Goal: Task Accomplishment & Management: Complete application form

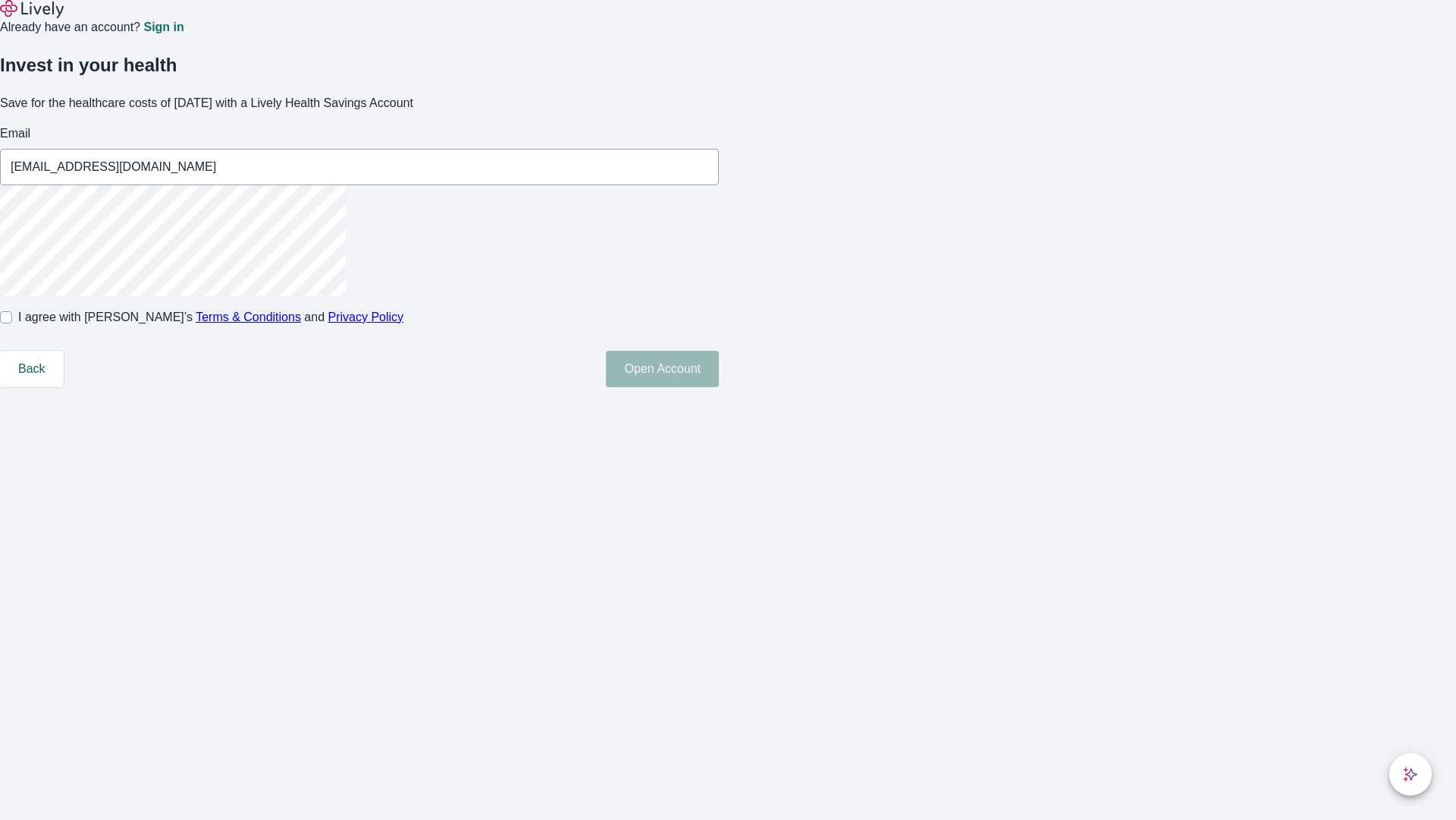
click at [13, 324] on input "I agree with Lively’s Terms & Conditions and Privacy Policy" at bounding box center [6, 317] width 13 height 13
checkbox input "true"
click at [719, 387] on button "Open Account" at bounding box center [662, 369] width 113 height 37
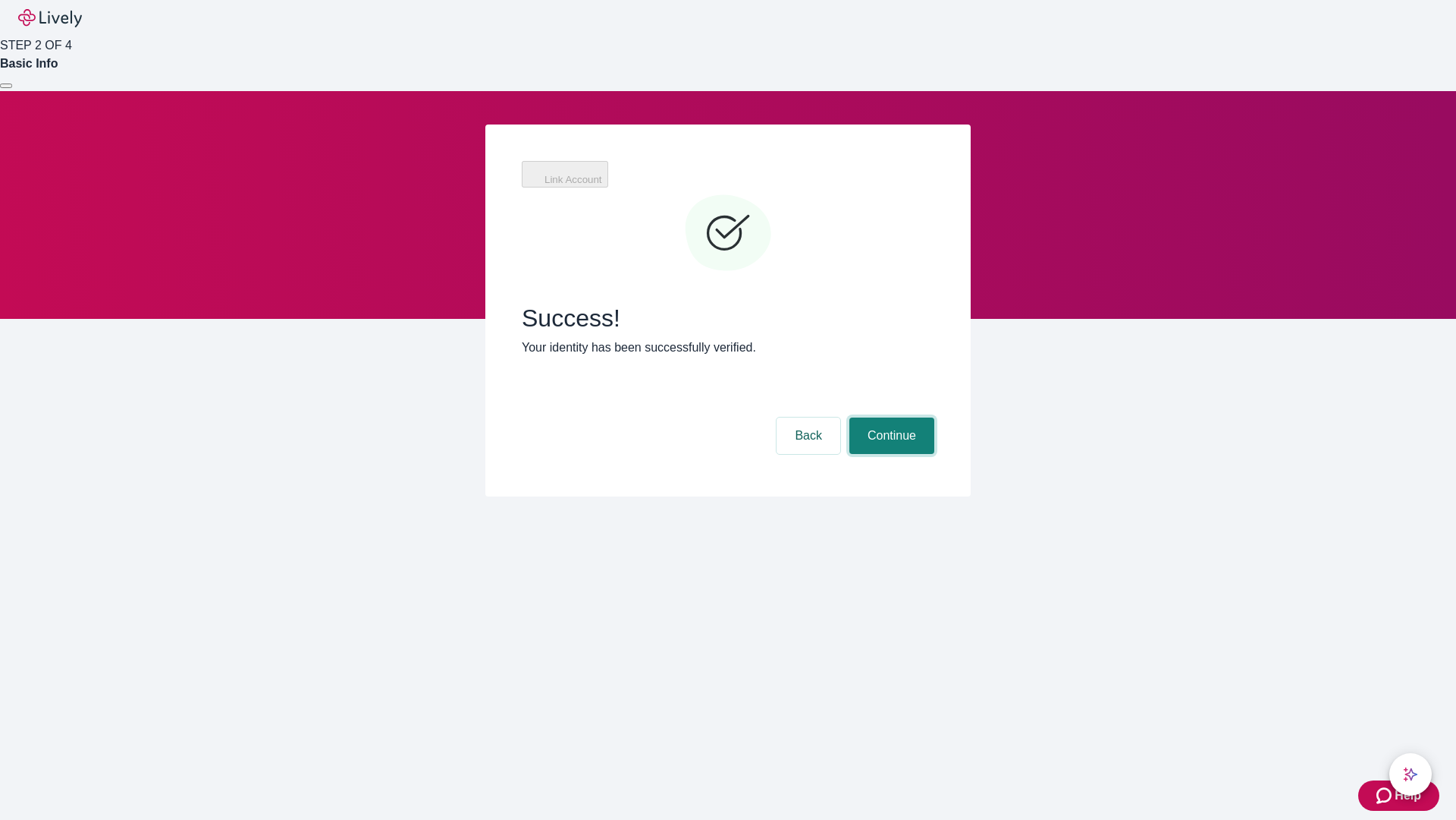
click at [890, 417] on button "Continue" at bounding box center [892, 436] width 85 height 37
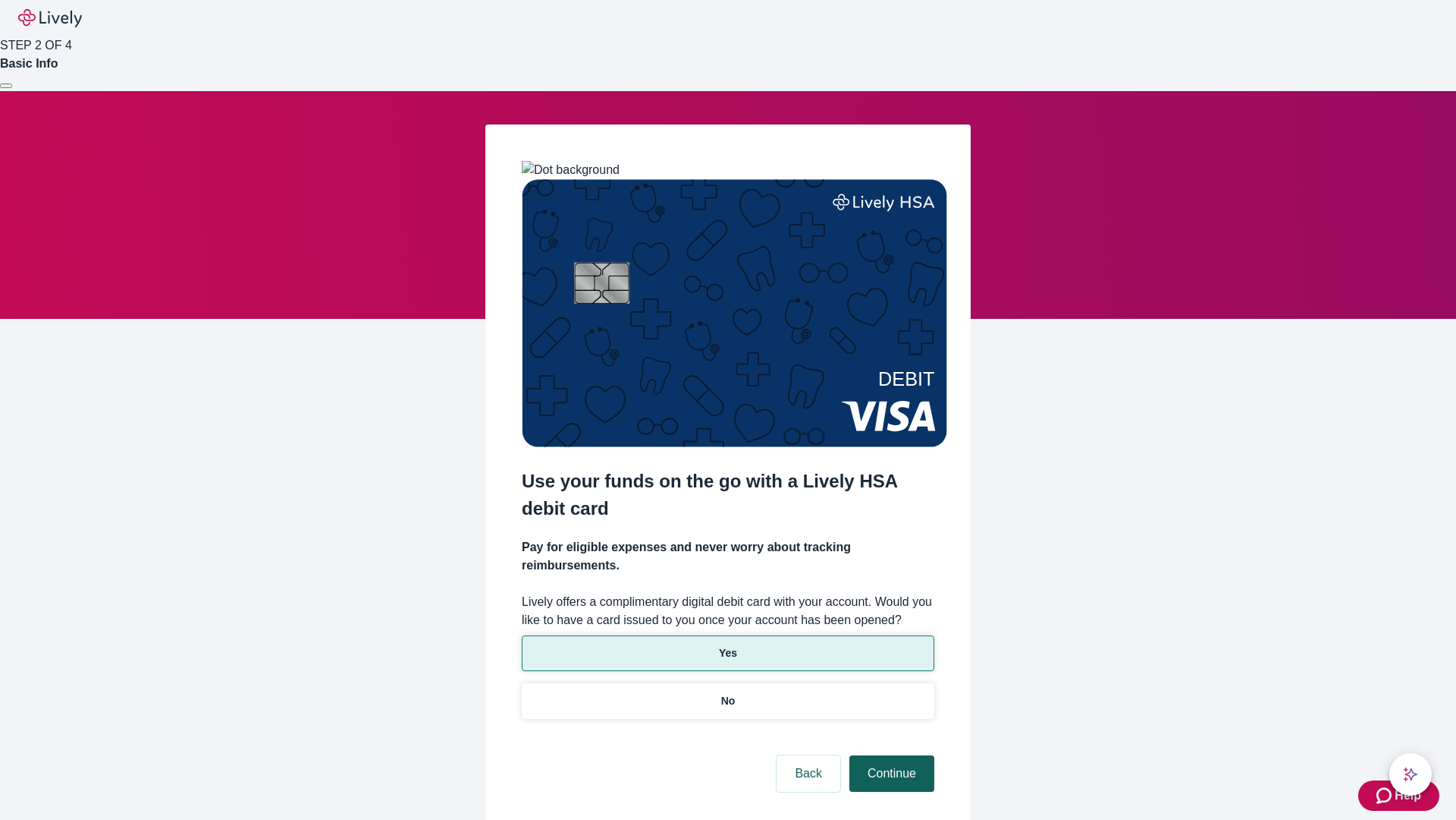
click at [727, 645] on p "Yes" at bounding box center [728, 653] width 18 height 15
click at [890, 755] on button "Continue" at bounding box center [892, 774] width 85 height 37
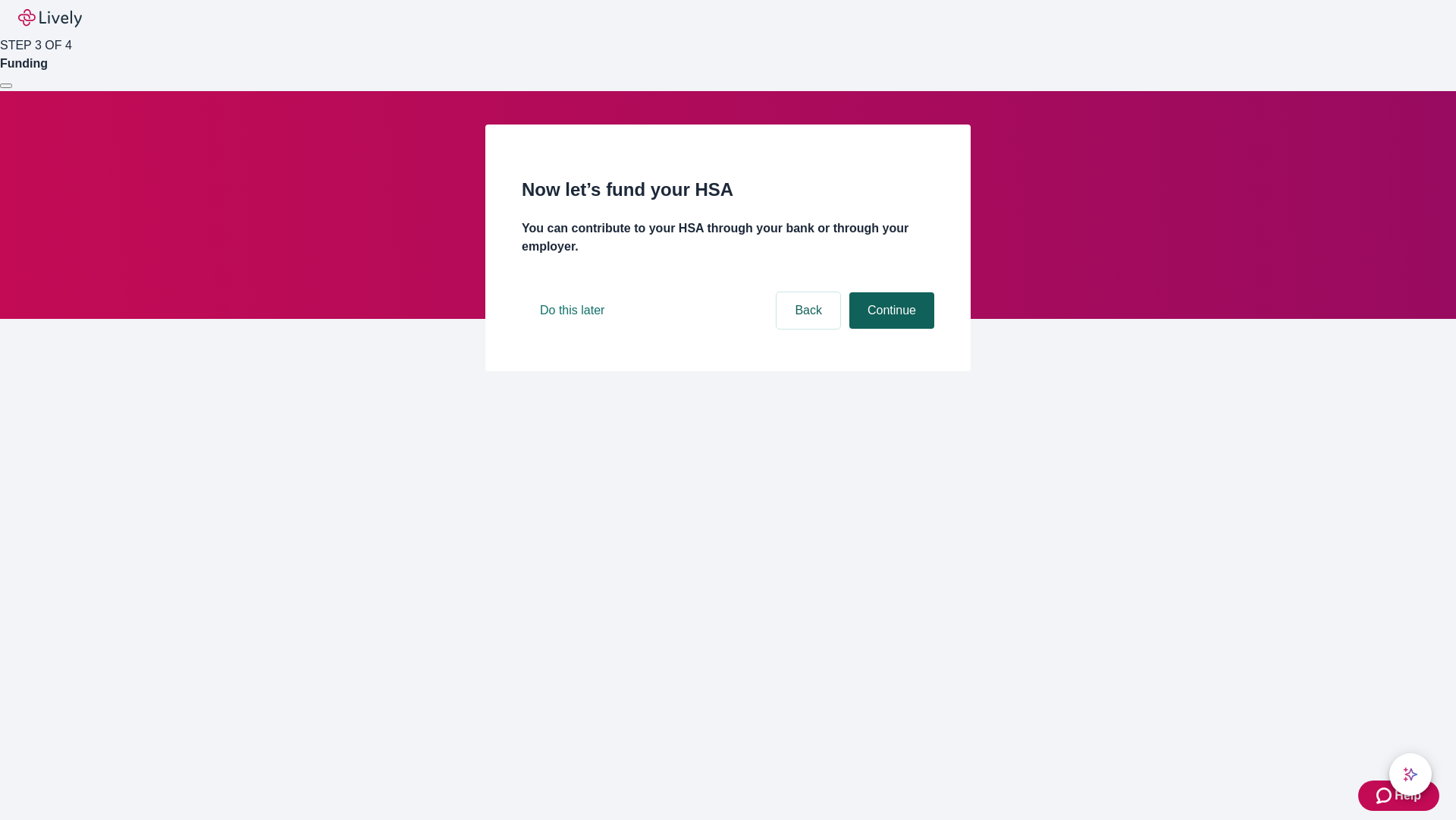
click at [890, 328] on button "Continue" at bounding box center [892, 310] width 85 height 37
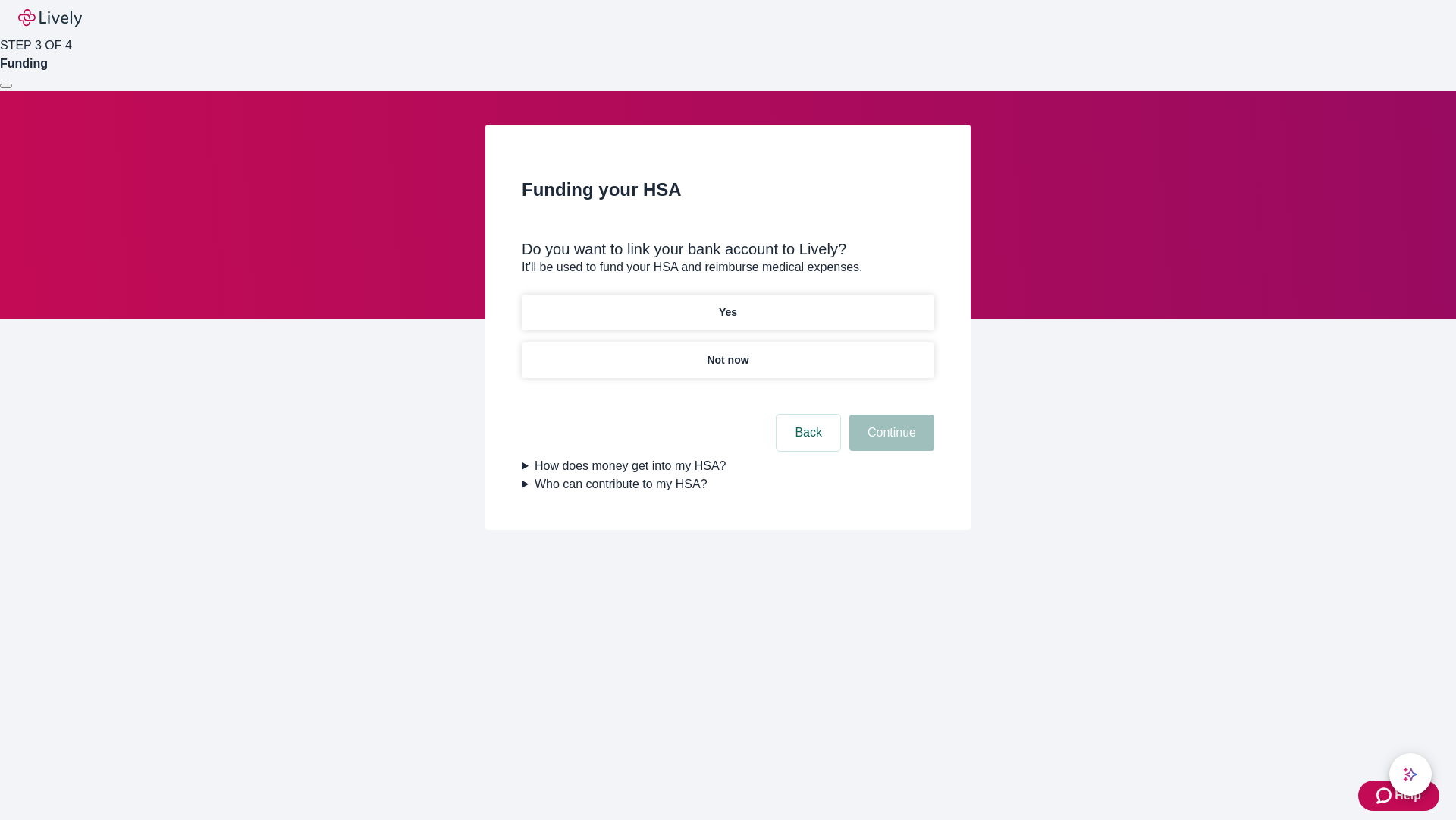
click at [727, 353] on p "Not now" at bounding box center [727, 360] width 42 height 15
click at [890, 441] on button "Continue" at bounding box center [892, 433] width 85 height 37
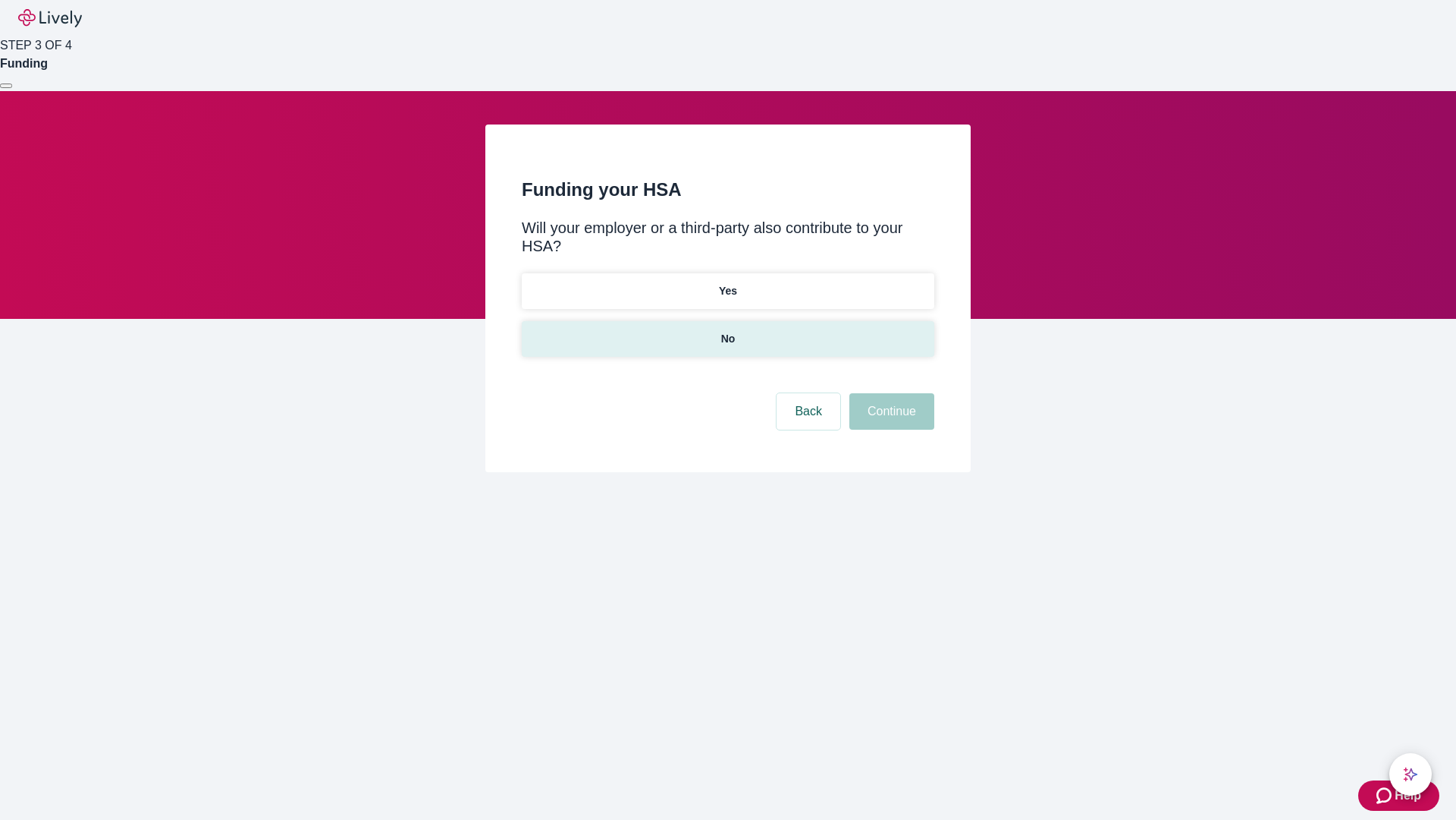
click at [727, 331] on p "No" at bounding box center [728, 339] width 14 height 15
click at [890, 393] on button "Continue" at bounding box center [892, 411] width 85 height 37
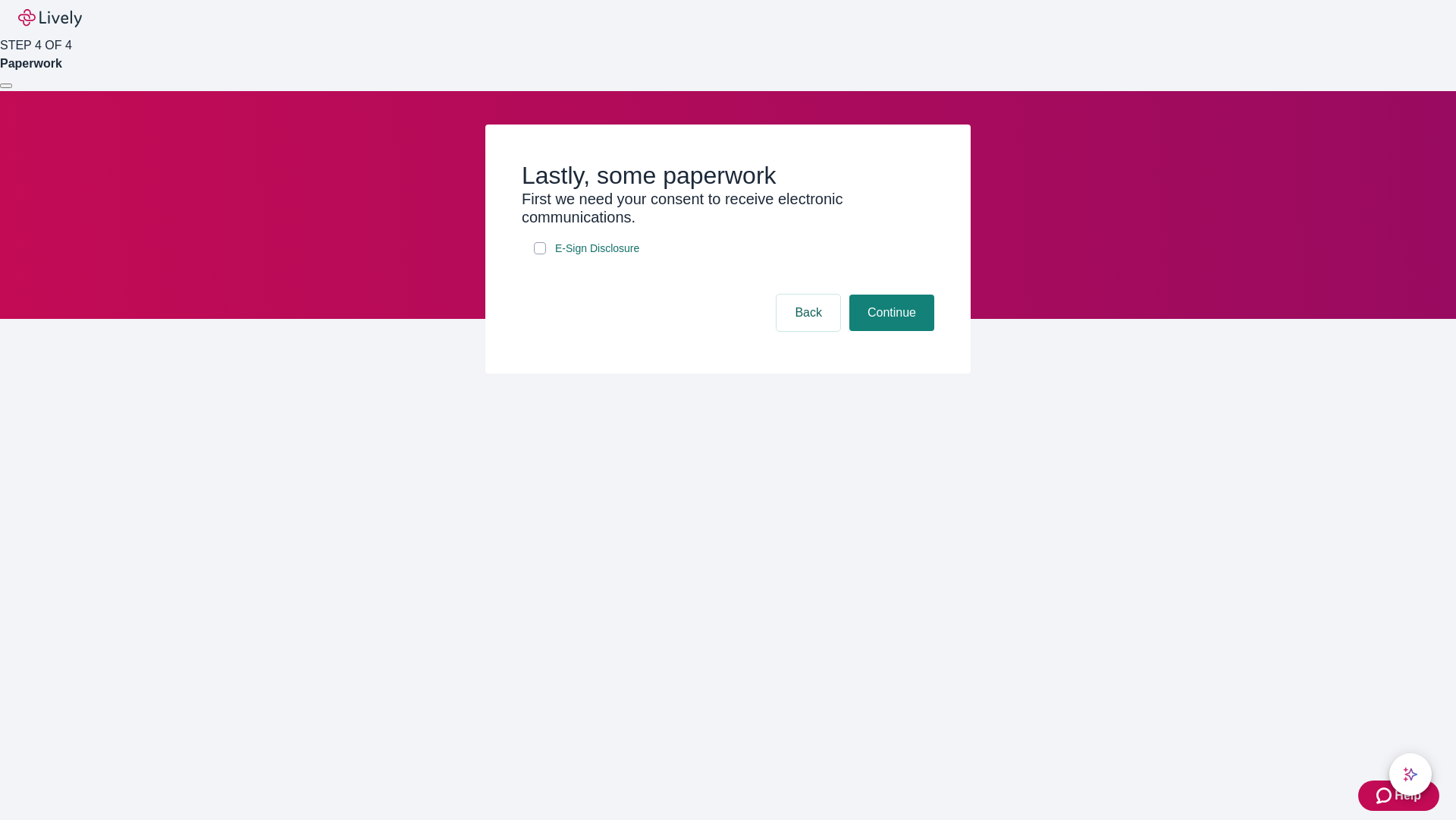
click at [540, 254] on input "E-Sign Disclosure" at bounding box center [540, 248] width 13 height 13
checkbox input "true"
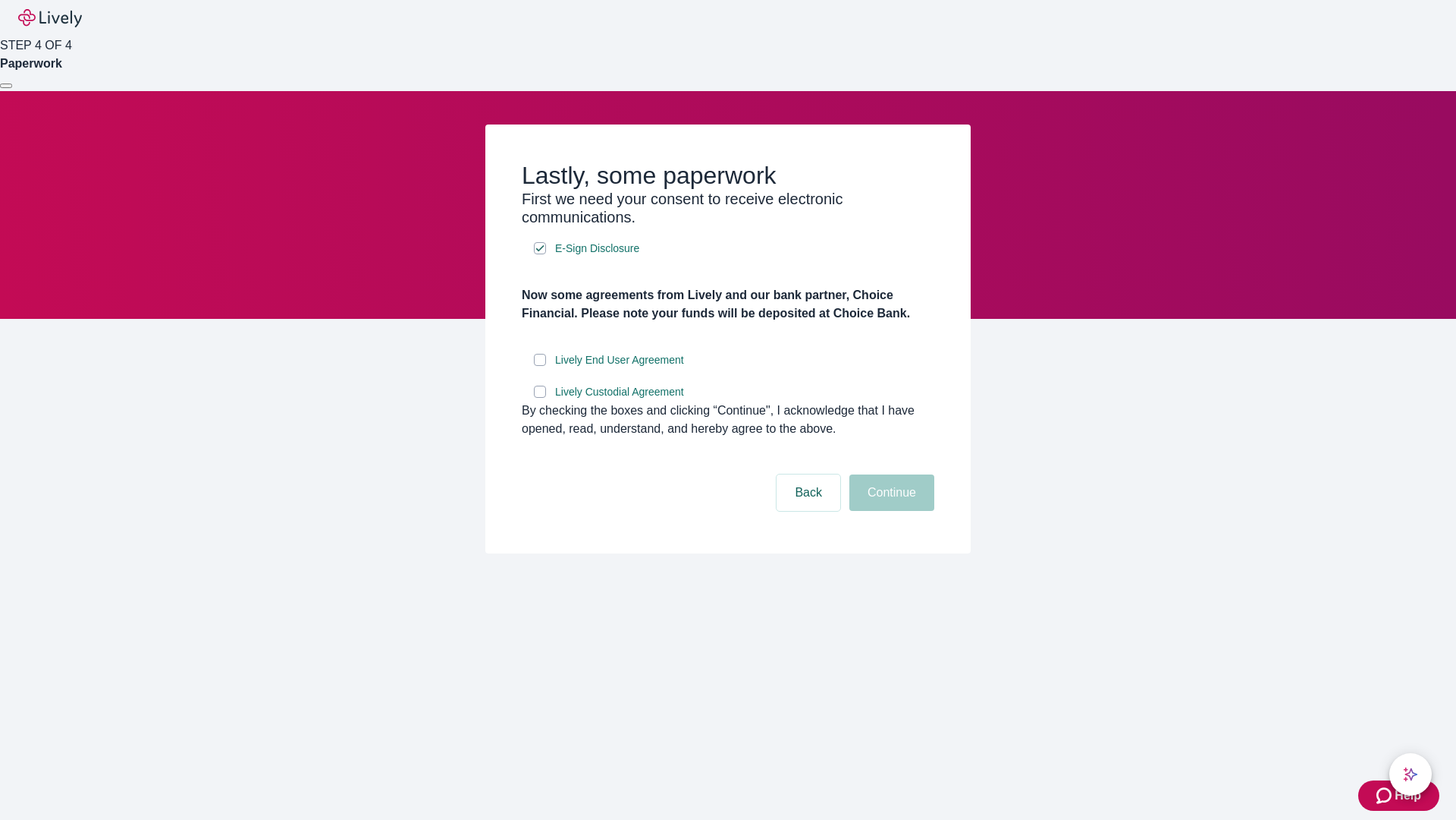
click at [540, 366] on input "Lively End User Agreement" at bounding box center [540, 359] width 13 height 13
checkbox input "true"
click at [540, 398] on input "Lively Custodial Agreement" at bounding box center [540, 391] width 13 height 13
checkbox input "true"
click at [890, 511] on button "Continue" at bounding box center [892, 493] width 85 height 37
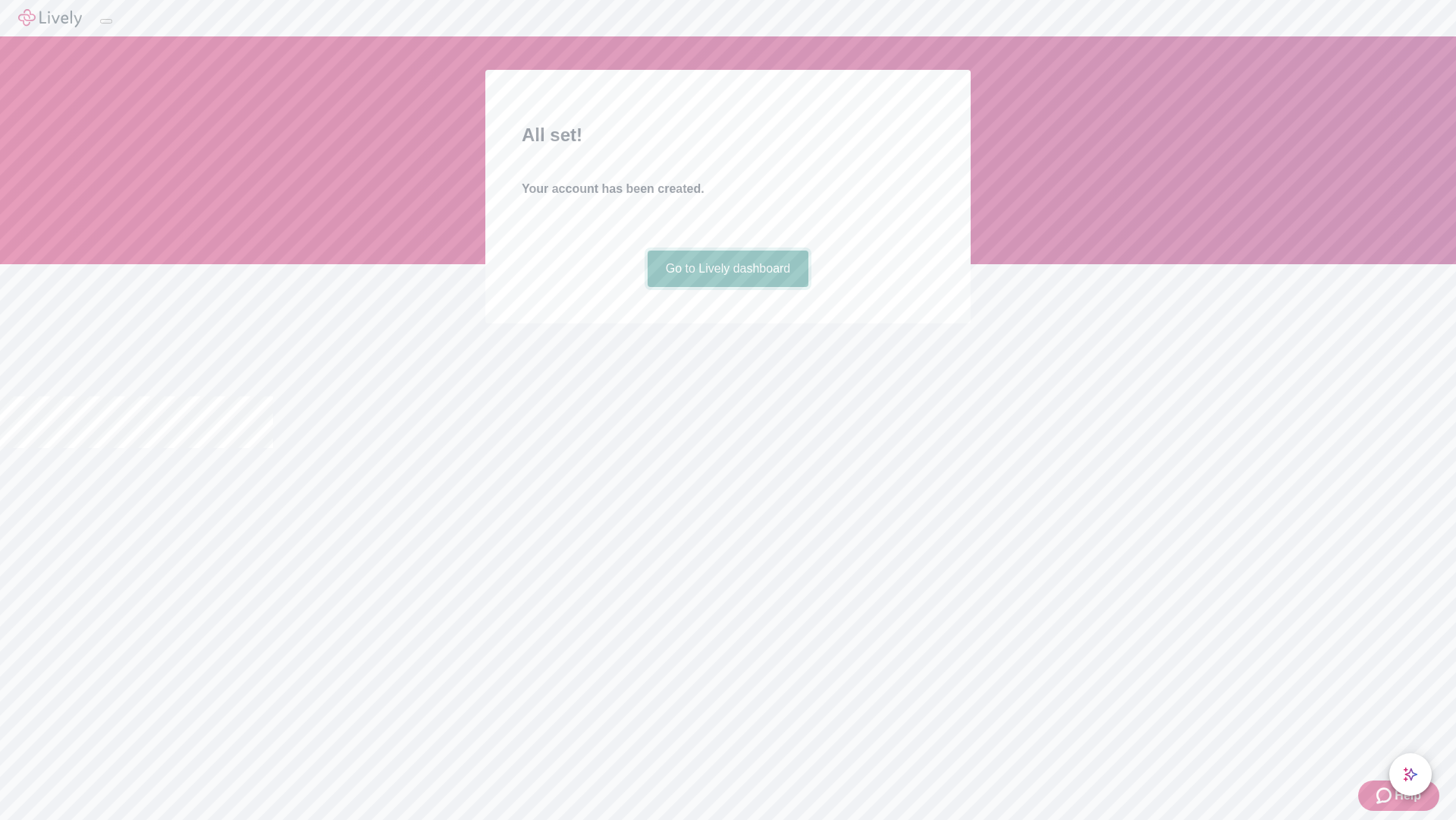
click at [727, 287] on link "Go to Lively dashboard" at bounding box center [728, 269] width 161 height 37
